Goal: Task Accomplishment & Management: Manage account settings

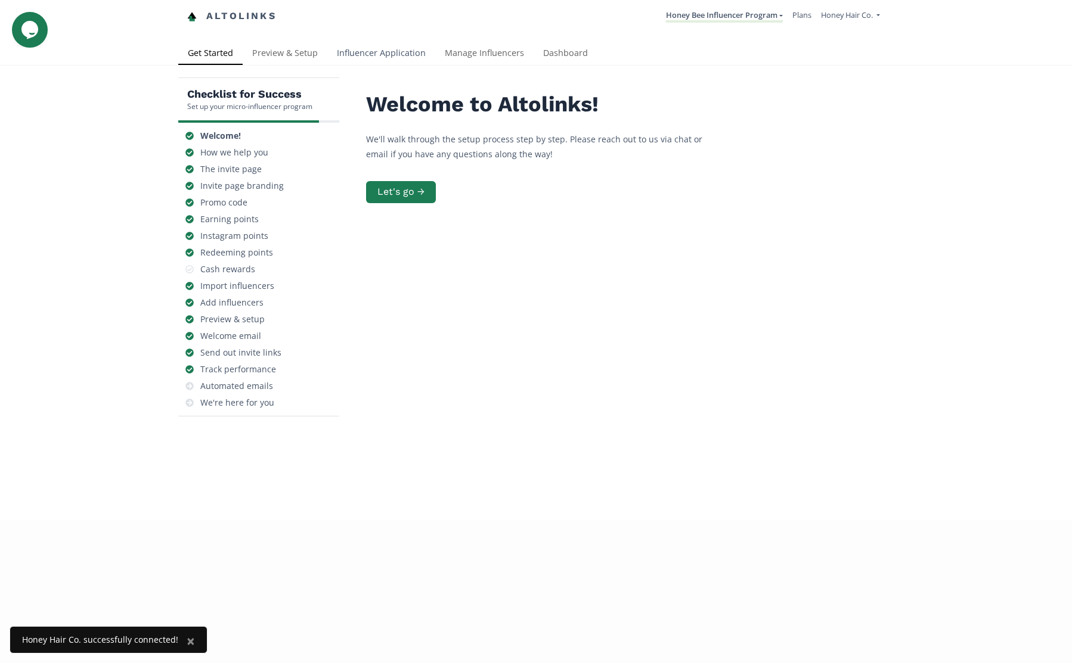
click at [374, 51] on link "Influencer Application" at bounding box center [381, 54] width 108 height 24
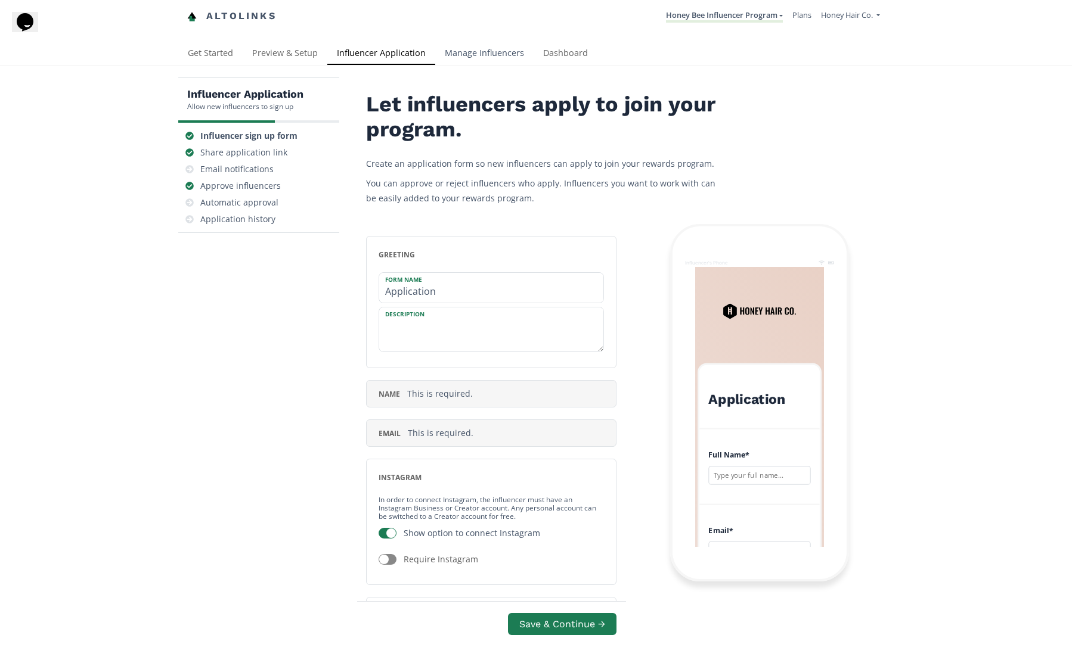
click at [498, 54] on link "Manage Influencers" at bounding box center [484, 54] width 98 height 24
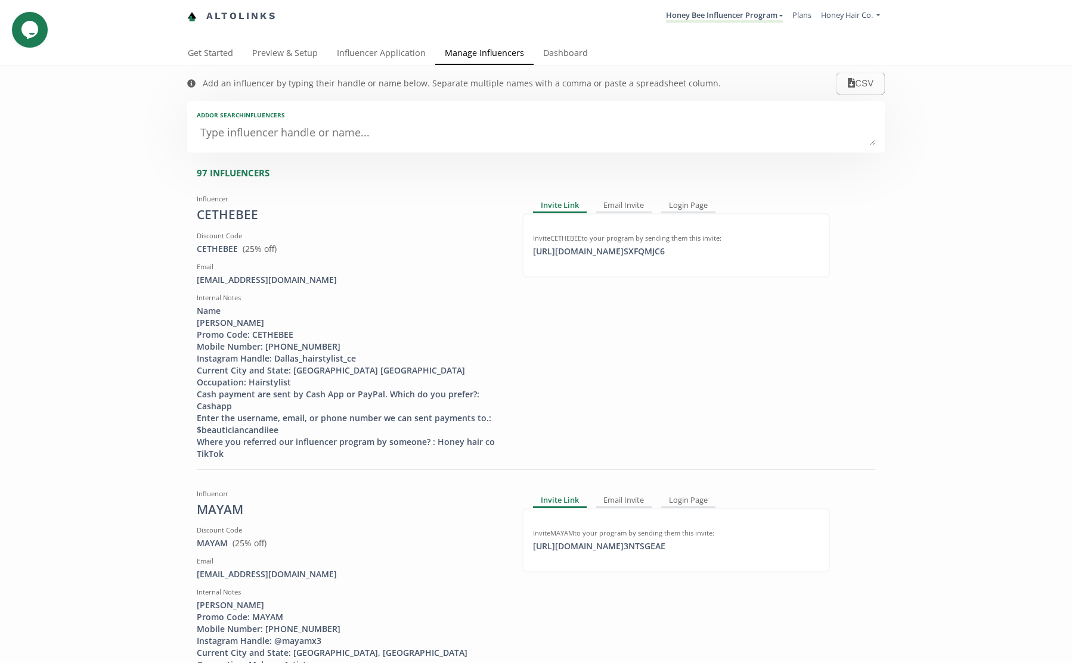
click at [278, 137] on textarea at bounding box center [536, 134] width 678 height 24
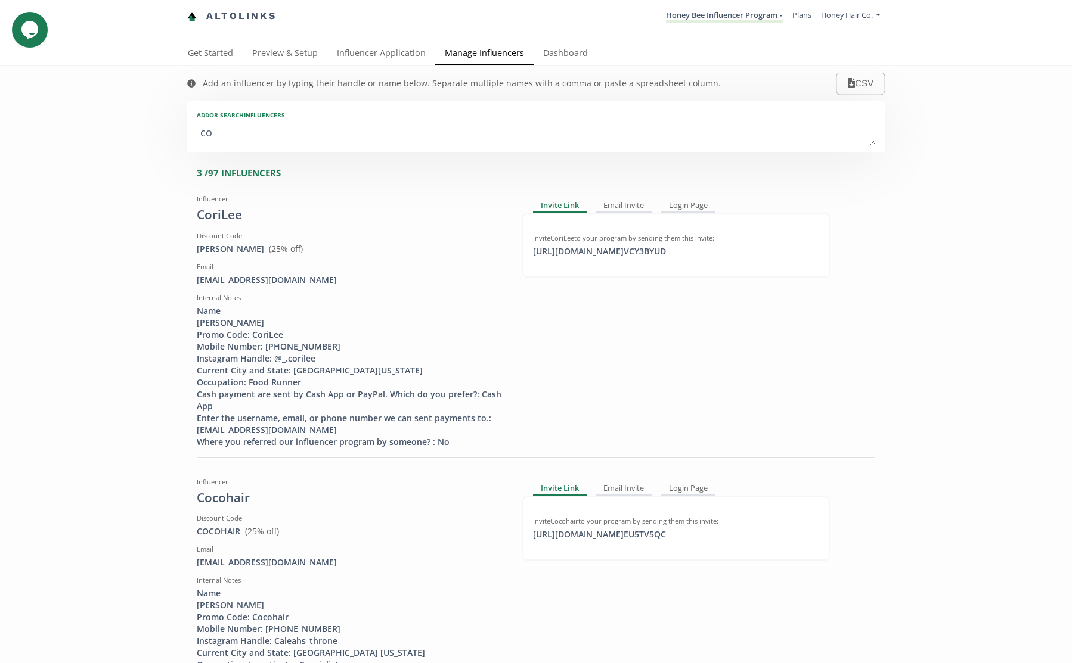
type textarea "coc"
type input "coc"
type input "COC"
type textarea "coco"
type input "coco"
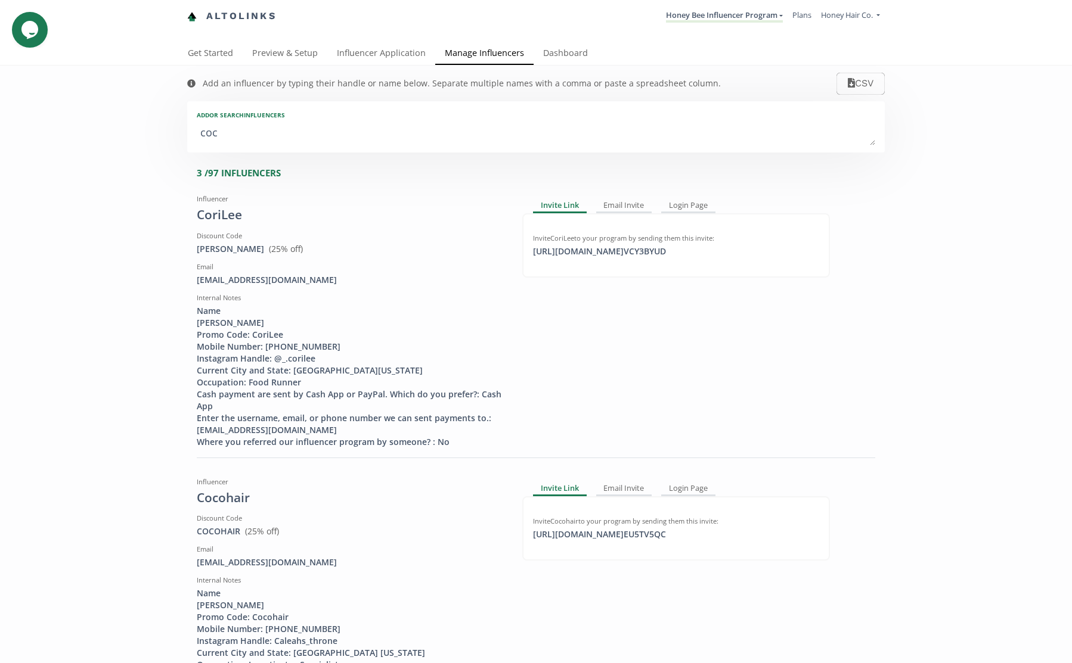
type input "COCO"
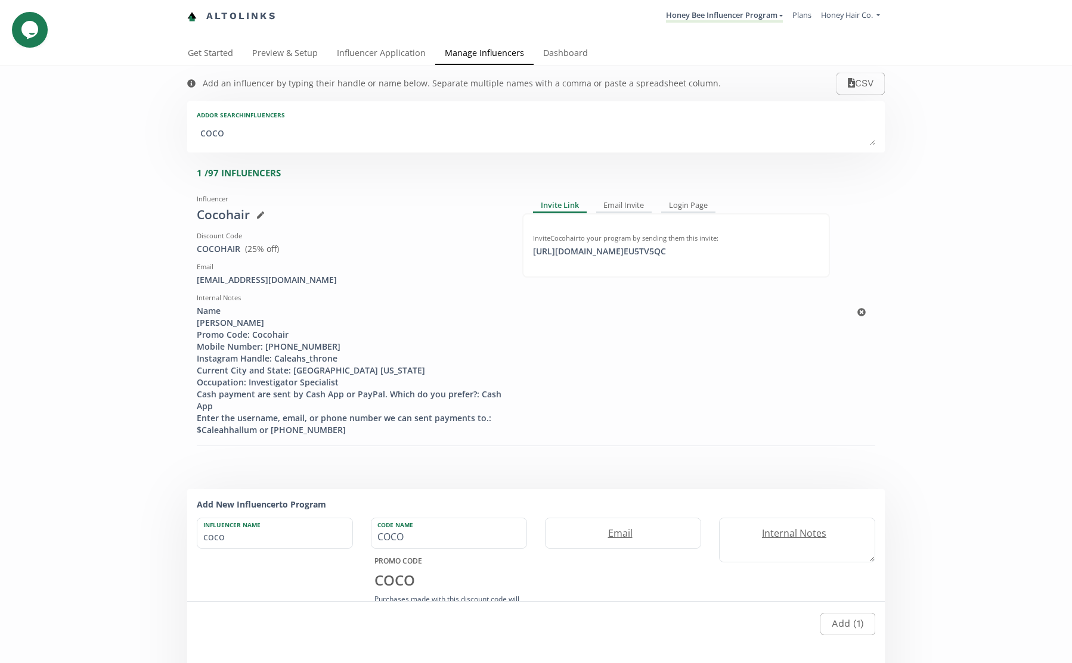
type textarea "coco"
click at [260, 215] on icon at bounding box center [260, 215] width 7 height 7
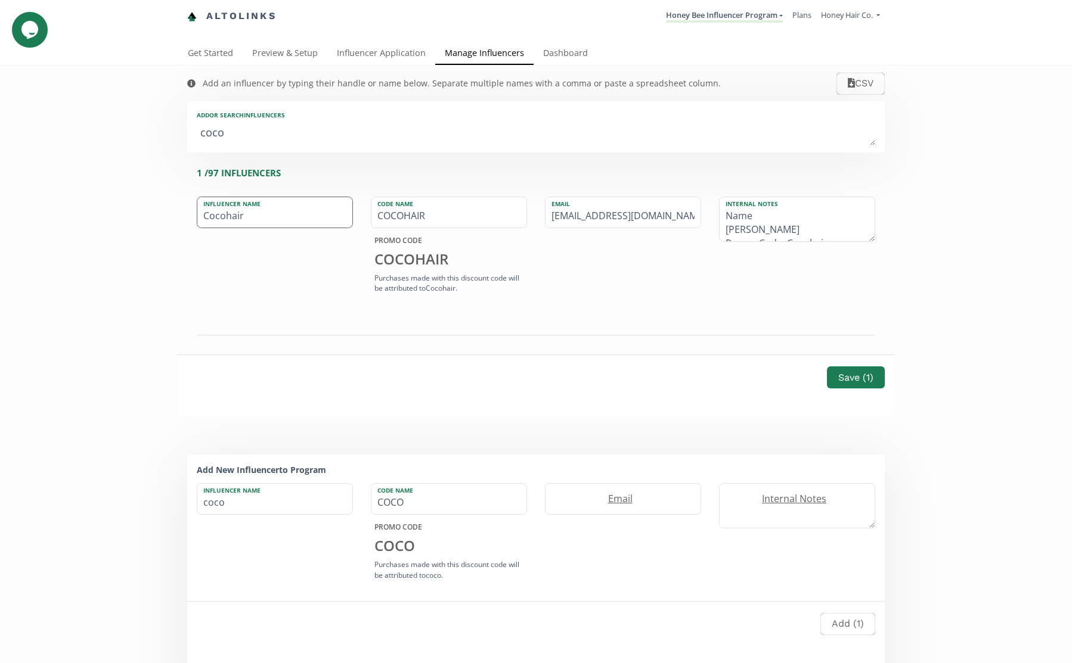
click at [276, 218] on input "Cocohair" at bounding box center [274, 212] width 155 height 30
type input "Cocohair (INACTIVE)"
click at [850, 380] on button "Save ( 1 )" at bounding box center [855, 378] width 61 height 26
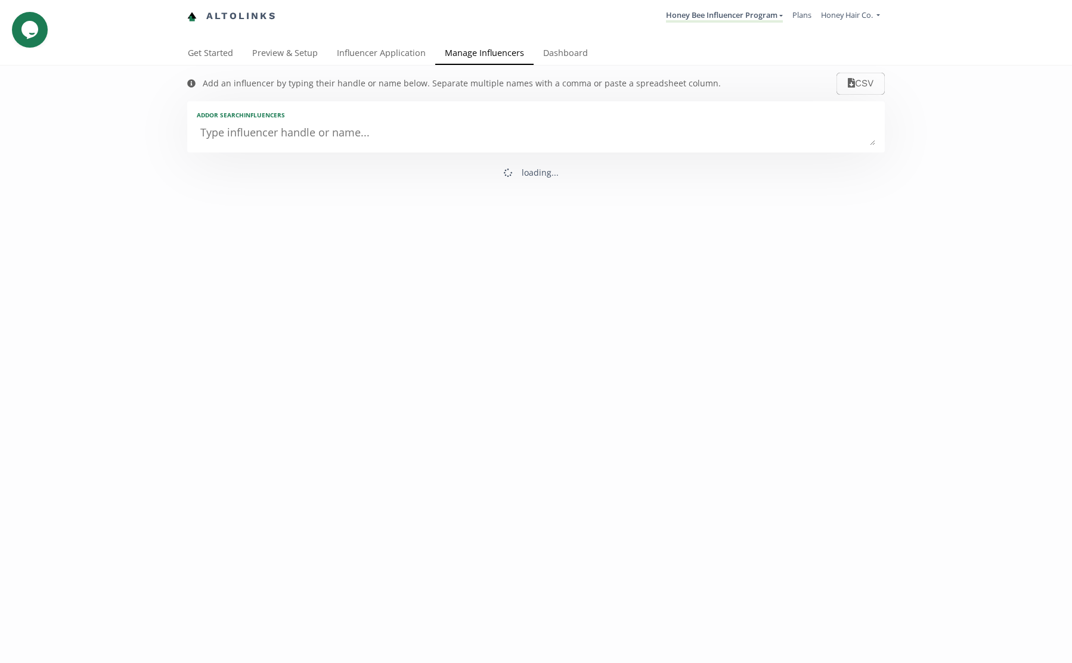
click at [779, 63] on div "Get Started Preview & Setup Influencer Application Manage Influencers Dashboard" at bounding box center [531, 53] width 706 height 23
drag, startPoint x: 126, startPoint y: 94, endPoint x: 93, endPoint y: 42, distance: 61.7
click at [125, 94] on div "Add an influencer by typing their handle or name below. Separate multiple names…" at bounding box center [536, 127] width 1072 height 123
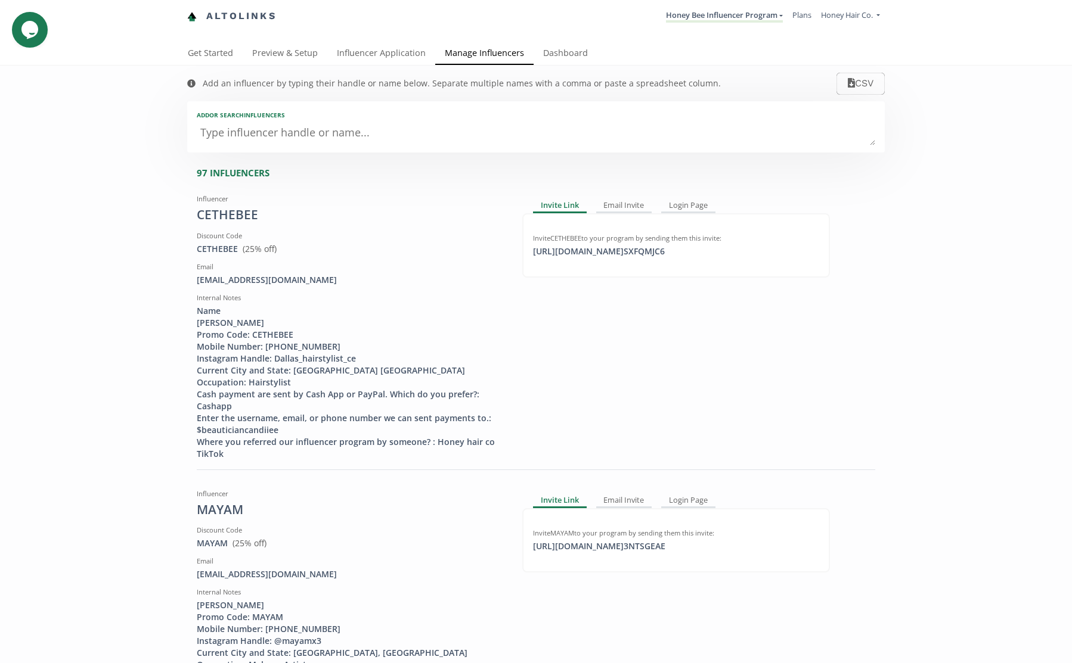
click at [270, 138] on textarea at bounding box center [536, 134] width 678 height 24
type textarea "co"
type input "co"
type input "CO"
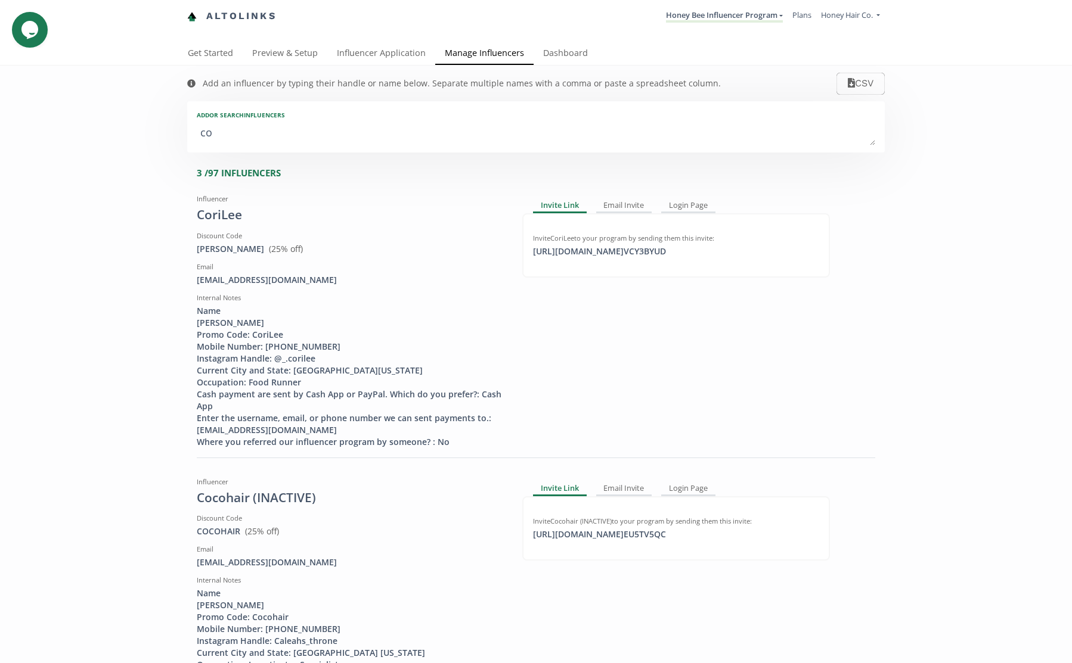
type textarea "coc"
type input "coc"
type input "COC"
type textarea "coco"
type input "coco"
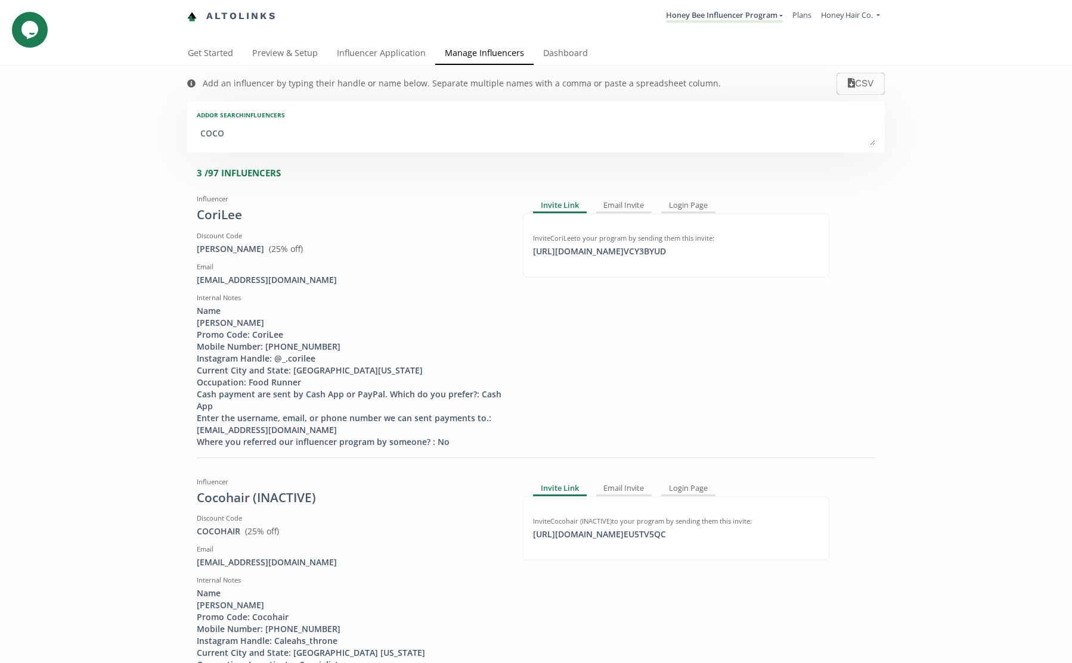
type input "COCO"
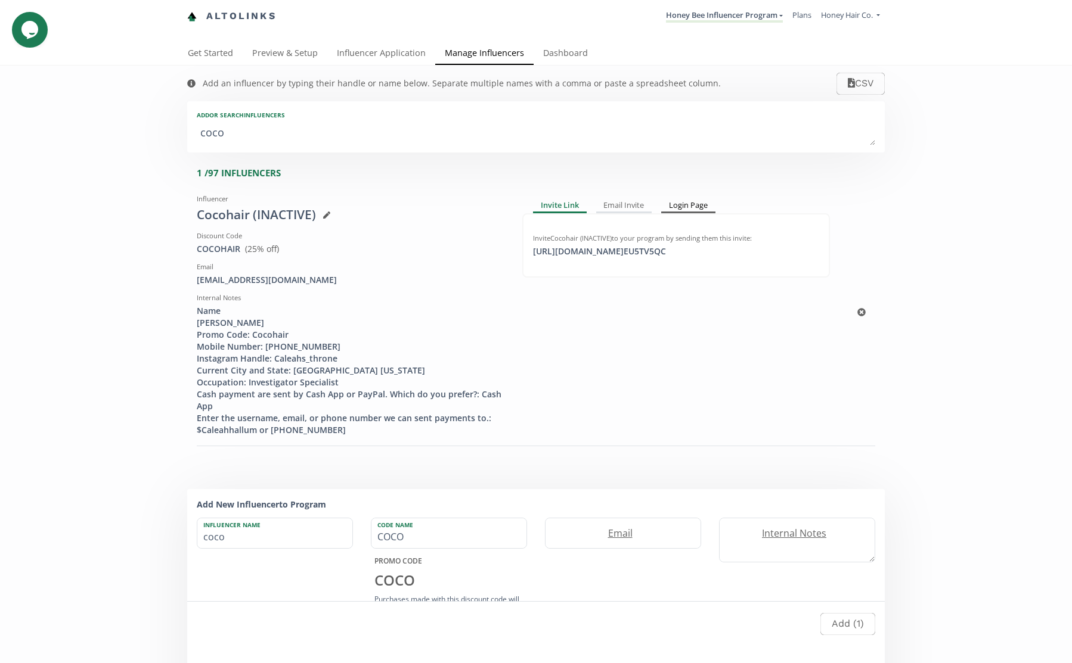
type textarea "coco"
click at [680, 208] on div "Login Page" at bounding box center [688, 206] width 54 height 14
click at [642, 253] on div "https://app.altolinks.com/program/ nUktCMGv click to copy" at bounding box center [599, 252] width 146 height 12
copy div "https://app.altolinks.com/program/ nUktCMGv"
click at [577, 207] on div "Invite Link" at bounding box center [559, 206] width 52 height 14
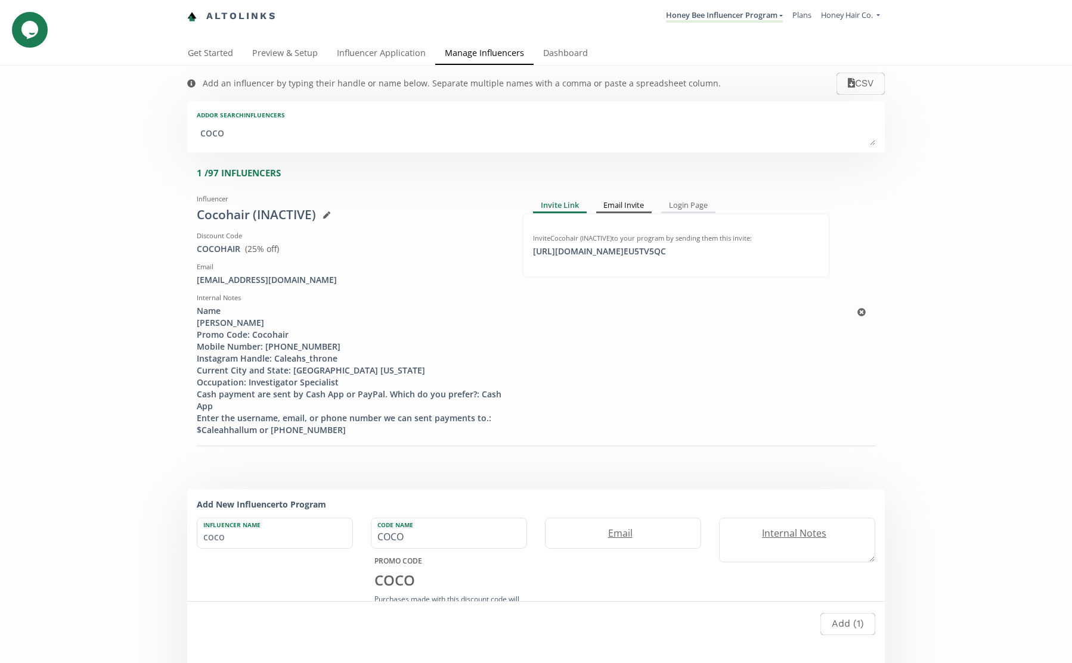
click at [623, 203] on div "Email Invite" at bounding box center [624, 206] width 56 height 14
click at [689, 206] on div "Login Page" at bounding box center [689, 206] width 54 height 14
click at [649, 255] on div "https://app.altolinks.com/program/ nUktCMGv click to copy" at bounding box center [599, 252] width 146 height 12
copy div "https://app.altolinks.com/program/ nUktCMGv"
drag, startPoint x: 300, startPoint y: 282, endPoint x: 187, endPoint y: 282, distance: 113.2
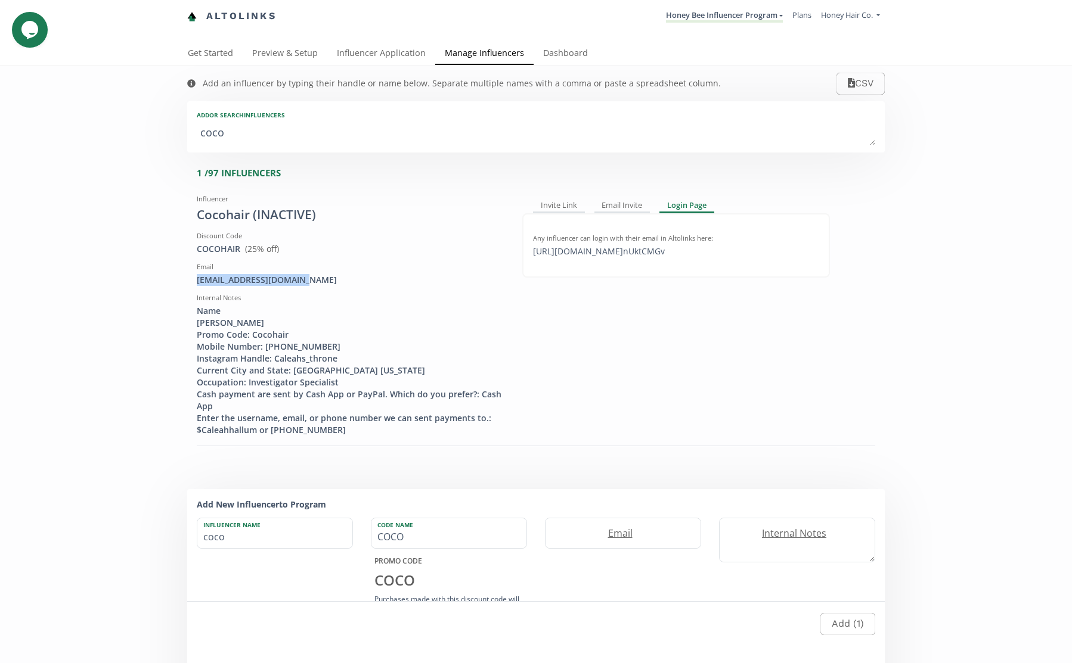
click at [187, 282] on div "Add an influencer by typing their handle or name below. Separate multiple names…" at bounding box center [535, 407] width 715 height 682
copy div "[EMAIL_ADDRESS][DOMAIN_NAME]"
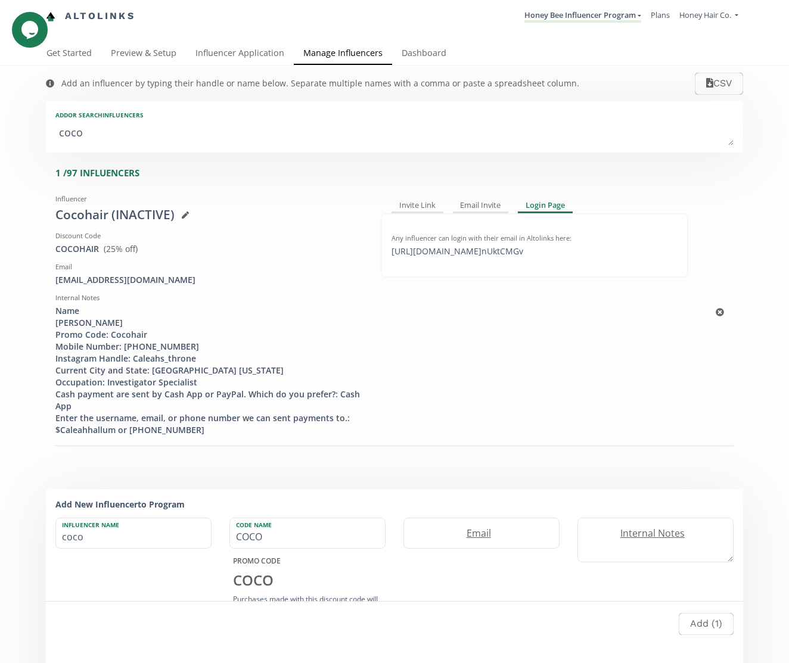
click at [187, 216] on icon at bounding box center [185, 215] width 7 height 7
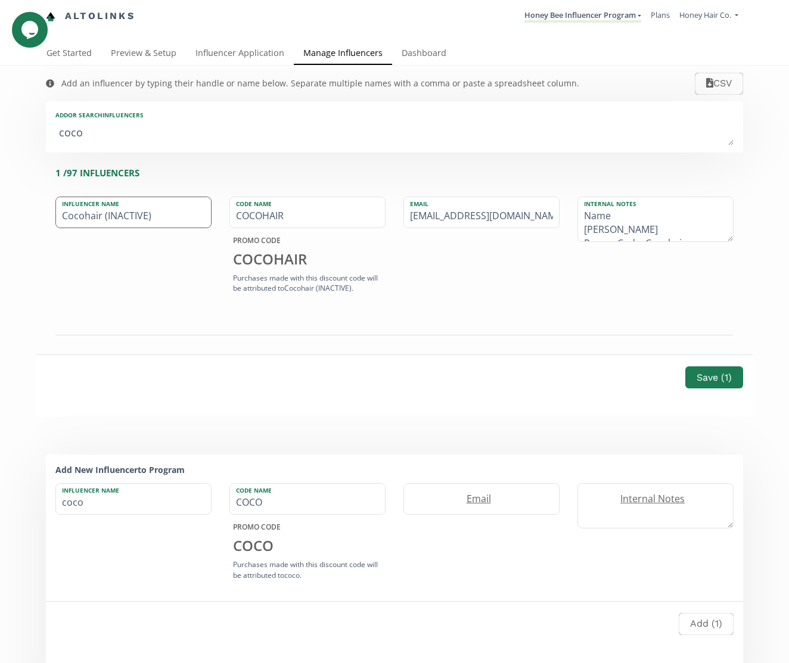
drag, startPoint x: 103, startPoint y: 218, endPoint x: 194, endPoint y: 223, distance: 91.9
click at [194, 223] on input "Cocohair (INACTIVE)" at bounding box center [133, 212] width 155 height 30
type input "Cocohair"
click at [717, 379] on button "Save ( 1 )" at bounding box center [714, 378] width 61 height 26
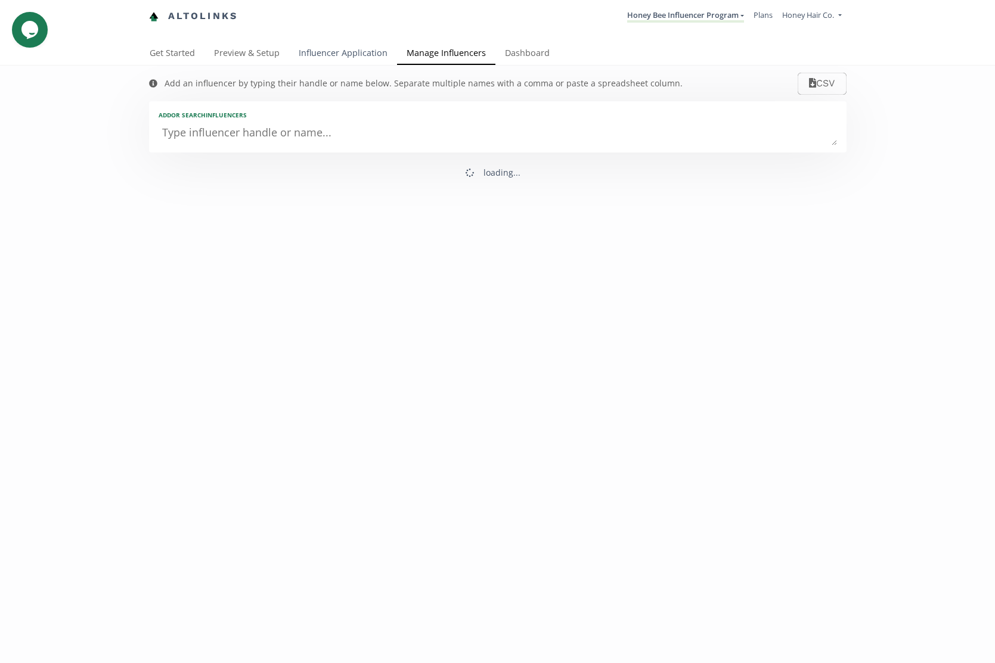
click at [325, 54] on link "Influencer Application" at bounding box center [343, 54] width 108 height 24
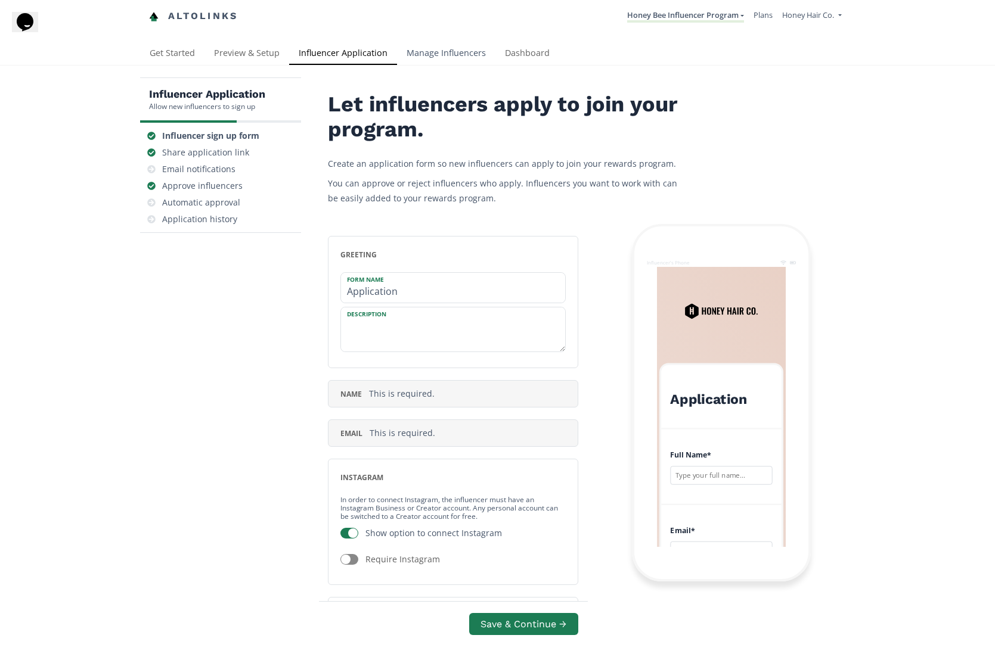
click at [455, 59] on link "Manage Influencers" at bounding box center [446, 54] width 98 height 24
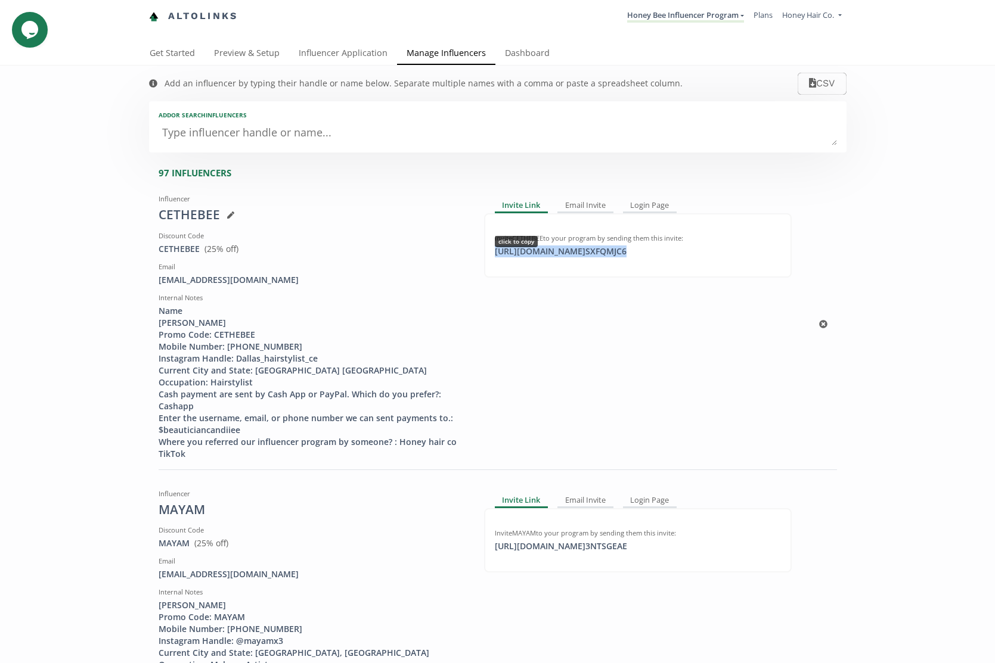
click at [532, 253] on div "https://app.altolinks.com/invite/ SXFQMJC6 click to copy" at bounding box center [560, 252] width 146 height 12
click at [295, 132] on textarea at bounding box center [498, 134] width 678 height 24
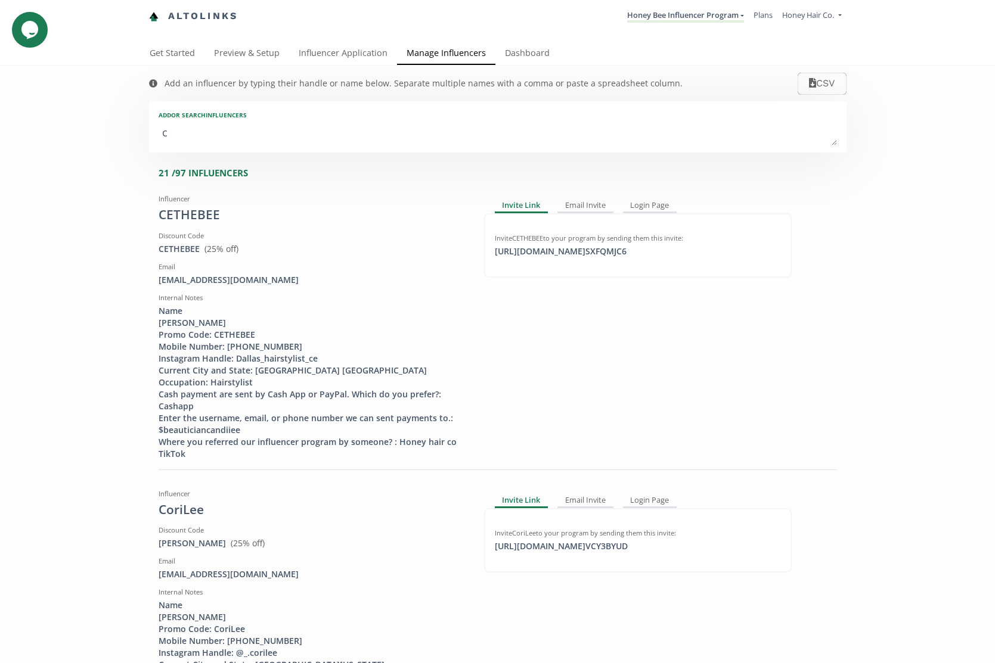
type textarea "co"
type input "co"
type input "CO"
click at [254, 133] on textarea at bounding box center [498, 134] width 678 height 24
type textarea "co"
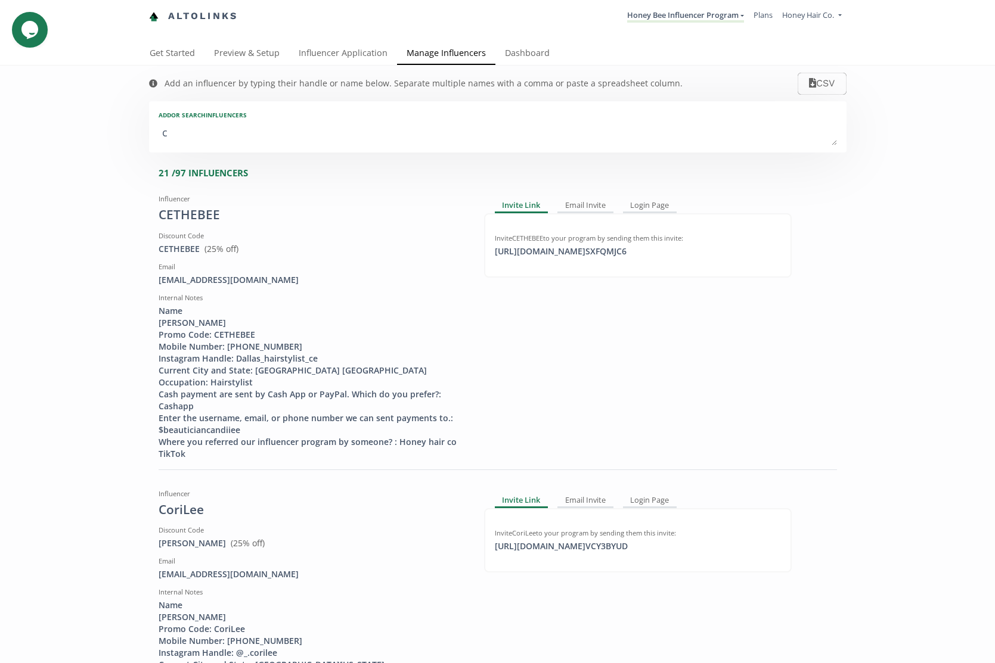
type input "co"
type input "CO"
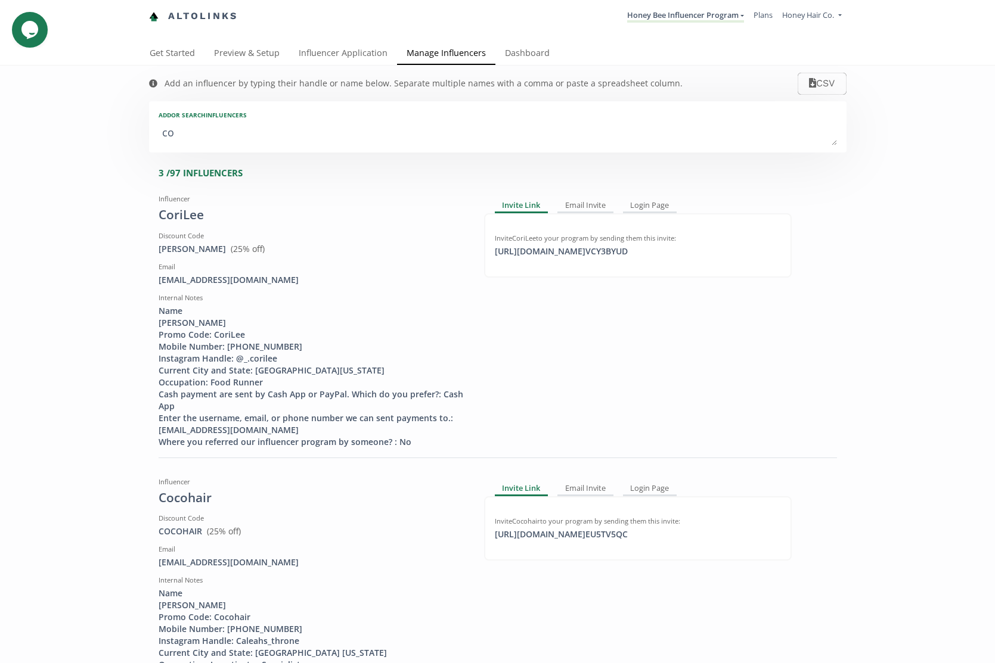
type textarea "coc"
type input "coc"
type input "COC"
type textarea "coco"
type input "coco"
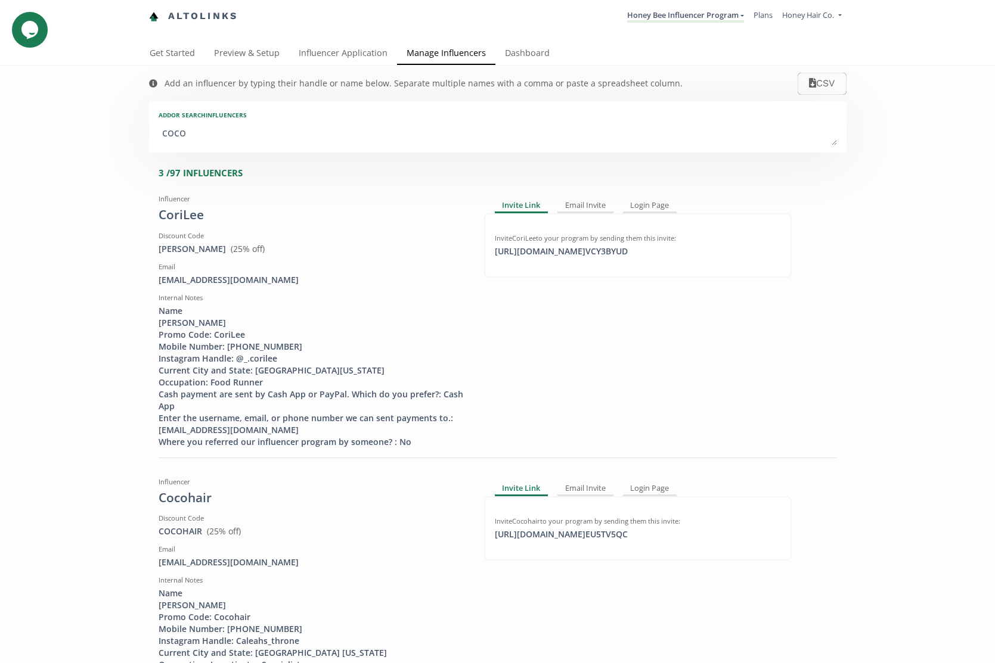
type input "COCO"
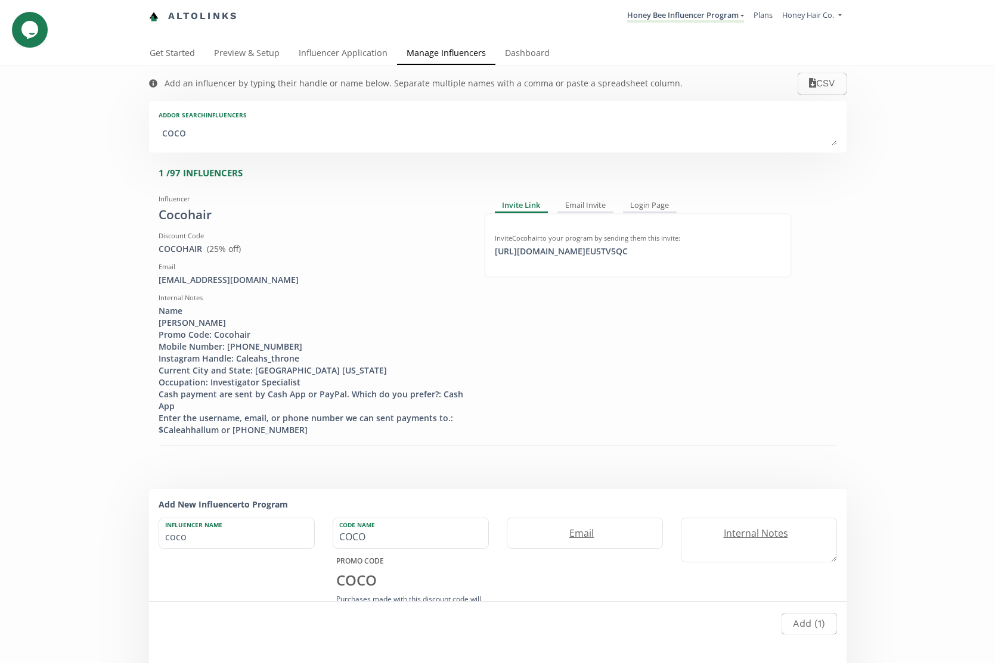
type textarea "cocoh"
type input "cocoh"
type input "COCOH"
type textarea "cocoh"
click at [223, 216] on icon at bounding box center [222, 215] width 7 height 7
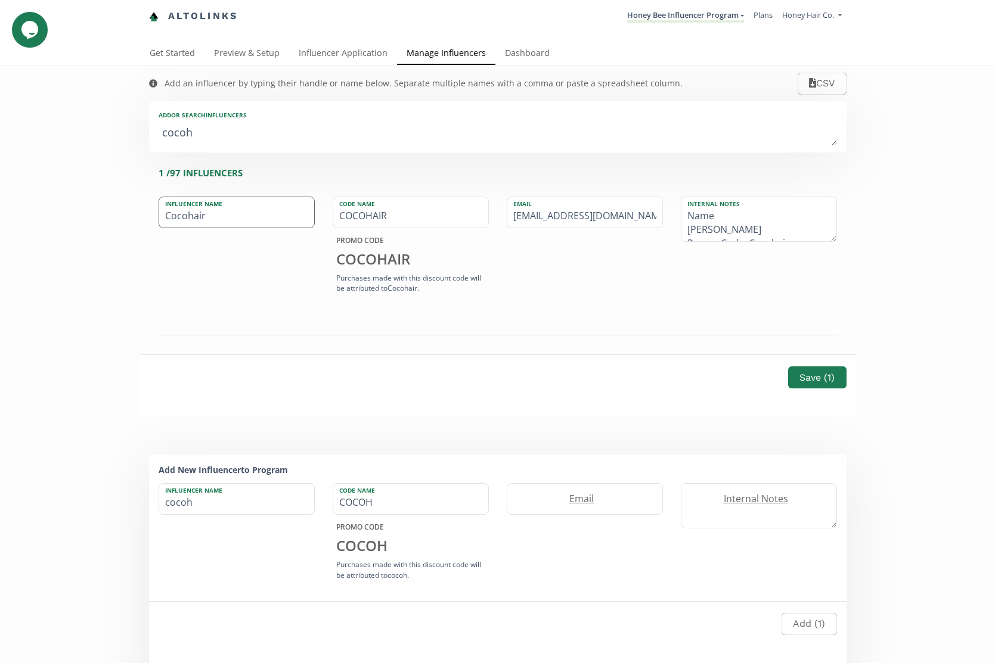
click at [223, 217] on input "Cocohair" at bounding box center [236, 212] width 155 height 30
type input "Cocohair (INACTIVE)"
click at [743, 299] on div "Influencer Name Cocohair (INACTIVE) Code Name COCOHAIR PROMO CODE COCOHAIR Purc…" at bounding box center [498, 251] width 678 height 122
click at [813, 384] on button "Save ( 1 )" at bounding box center [816, 378] width 61 height 26
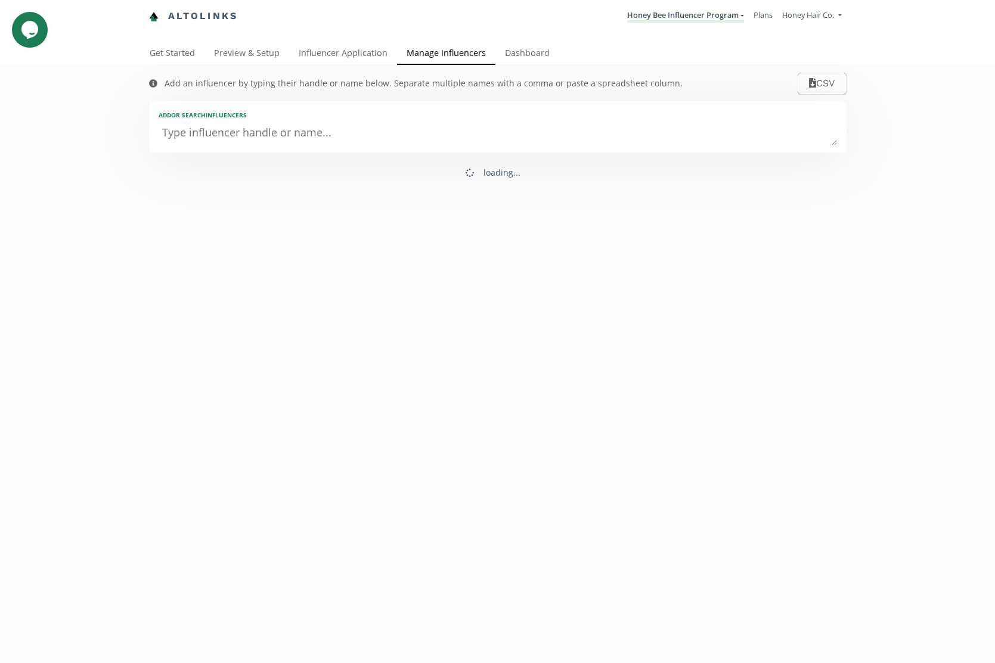
click at [344, 136] on textarea at bounding box center [498, 134] width 678 height 24
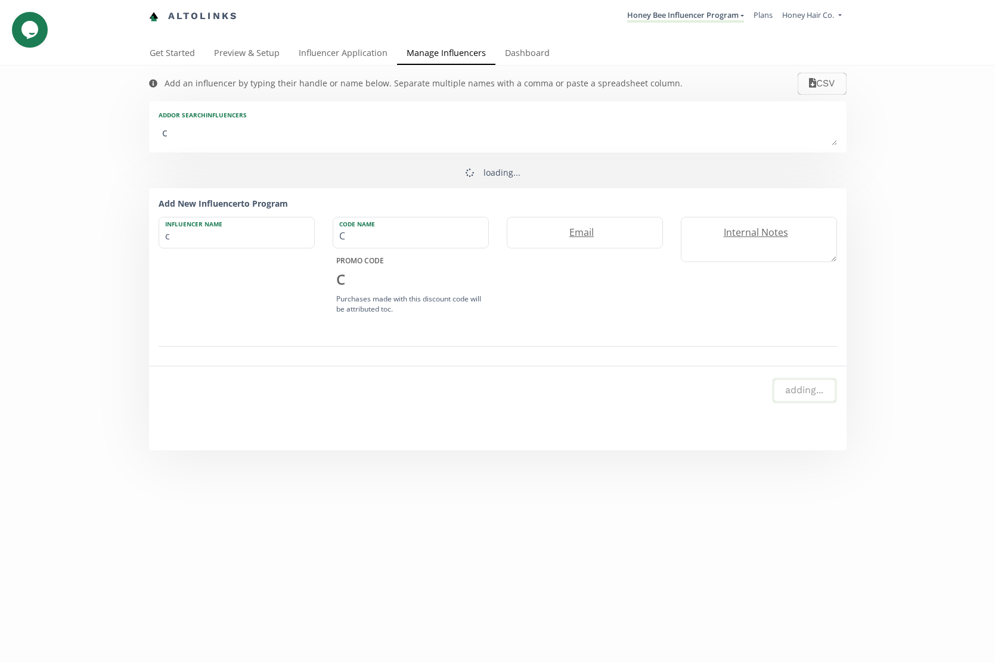
type textarea "co"
type input "co"
type input "CO"
type textarea "coc"
type input "coc"
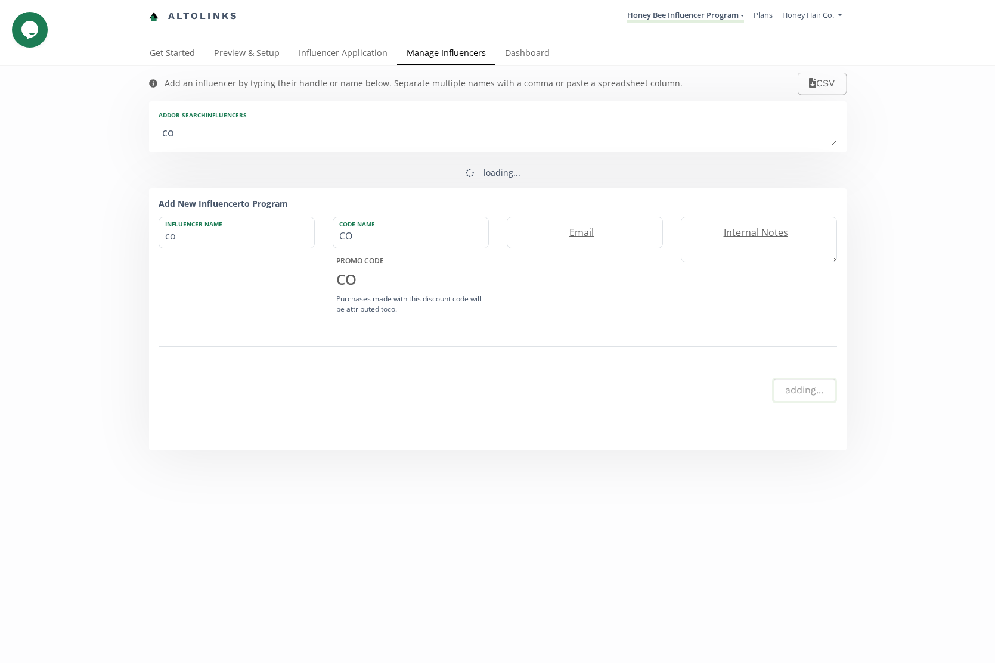
type input "COC"
type textarea "coco"
type input "coco"
type input "COCO"
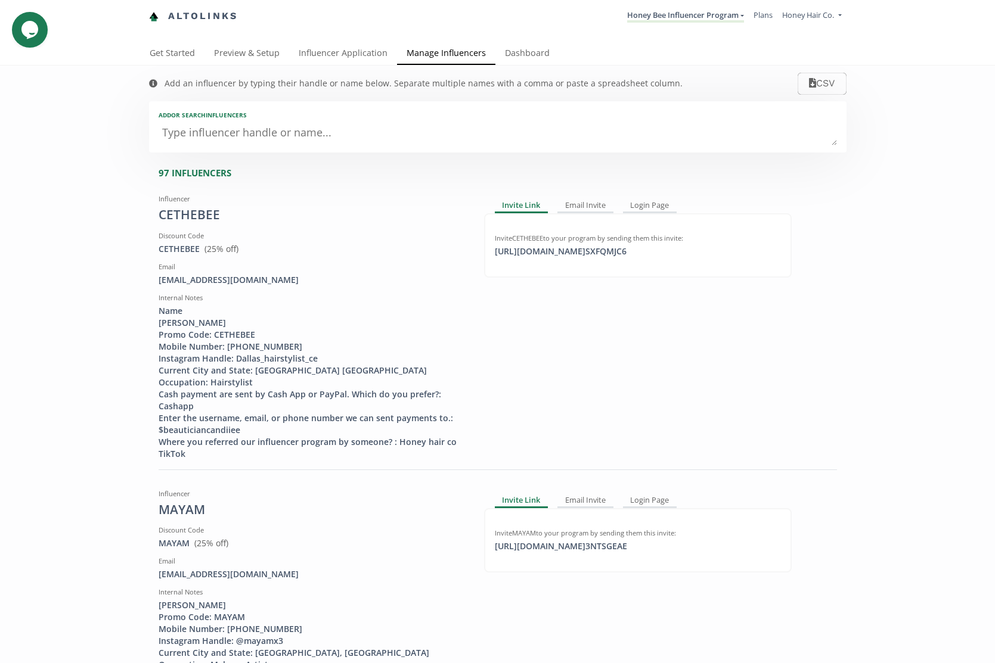
click at [315, 140] on textarea at bounding box center [498, 134] width 678 height 24
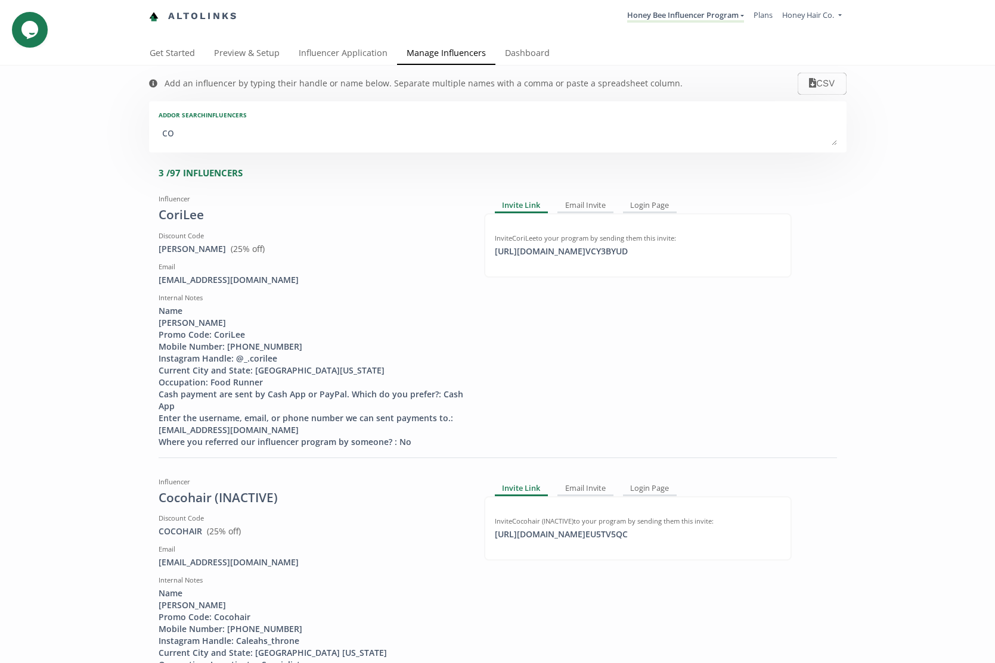
type textarea "coc"
type input "coc"
type input "COC"
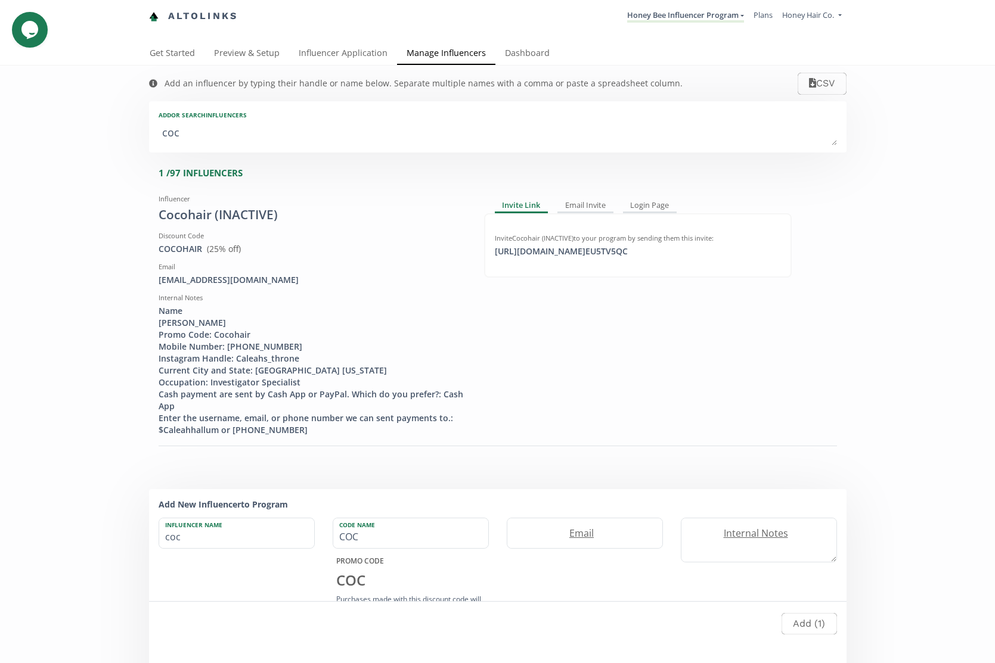
type textarea "coco"
type input "coco"
type input "COCO"
type textarea "coco"
click at [556, 254] on div "[URL][DOMAIN_NAME] EU5TV5QC click to copy" at bounding box center [560, 252] width 147 height 12
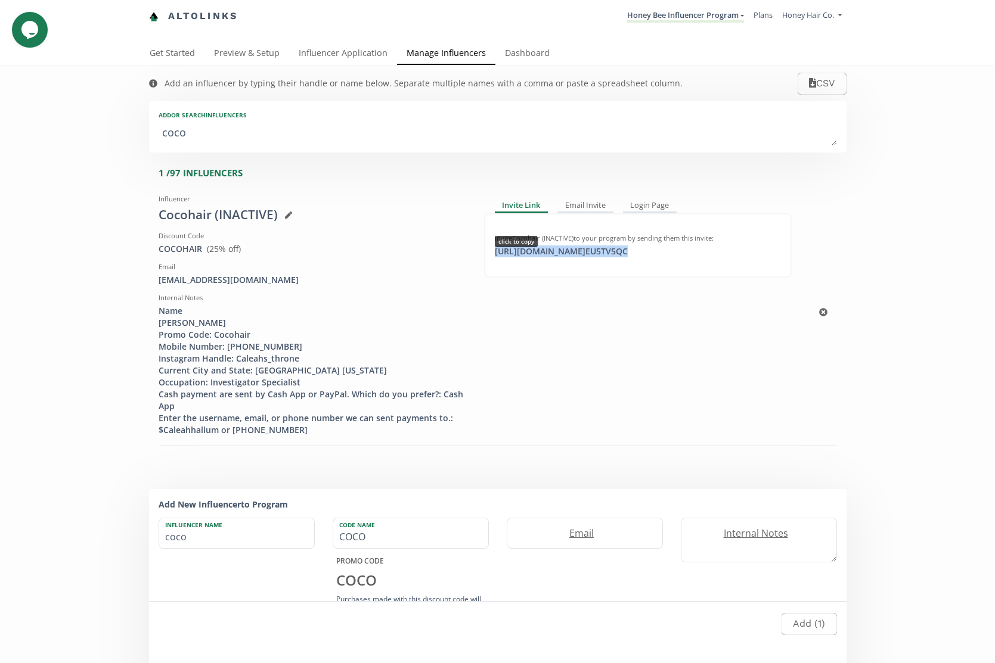
copy div "[URL][DOMAIN_NAME] EU5TV5QC"
click at [290, 216] on icon at bounding box center [288, 215] width 7 height 7
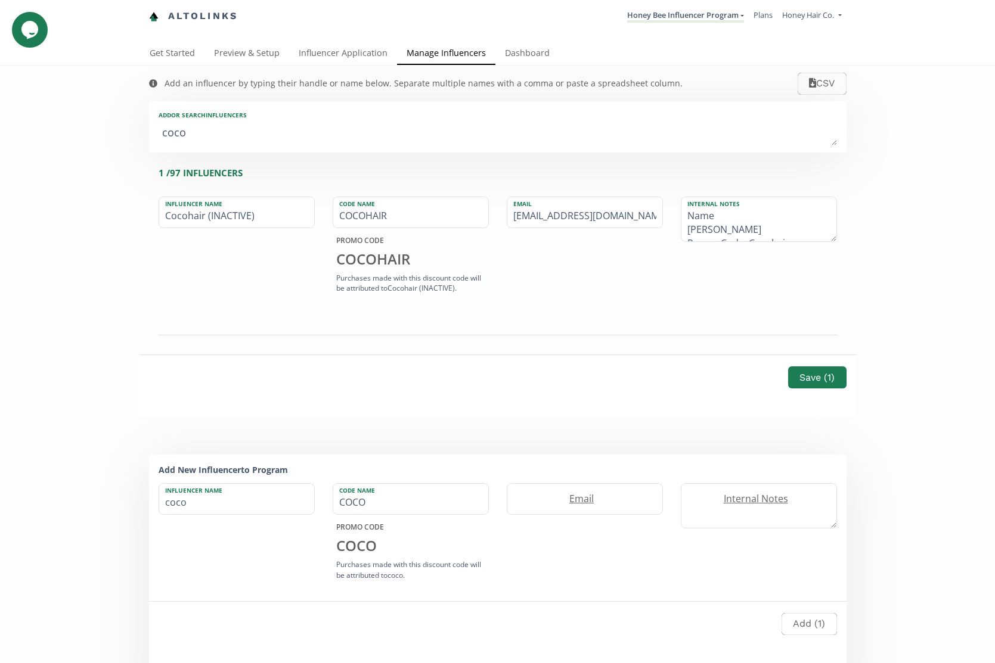
drag, startPoint x: 635, startPoint y: 218, endPoint x: 491, endPoint y: 216, distance: 143.6
click at [491, 216] on div "Influencer Name Cocohair (INACTIVE) Code Name COCOHAIR PROMO CODE COCOHAIR Purc…" at bounding box center [498, 247] width 696 height 101
type input "@"
type input "[EMAIL_ADDRESS][DOMAIN_NAME]"
click at [809, 377] on button "Save ( 1 )" at bounding box center [816, 378] width 61 height 26
